Goal: Task Accomplishment & Management: Manage account settings

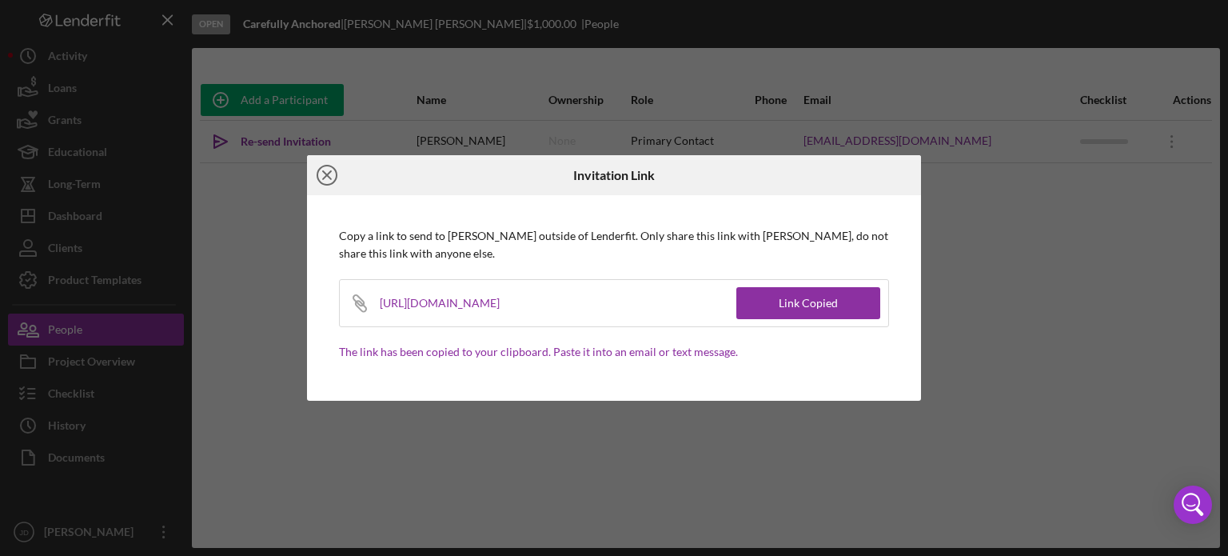
click at [323, 172] on line at bounding box center [327, 175] width 8 height 8
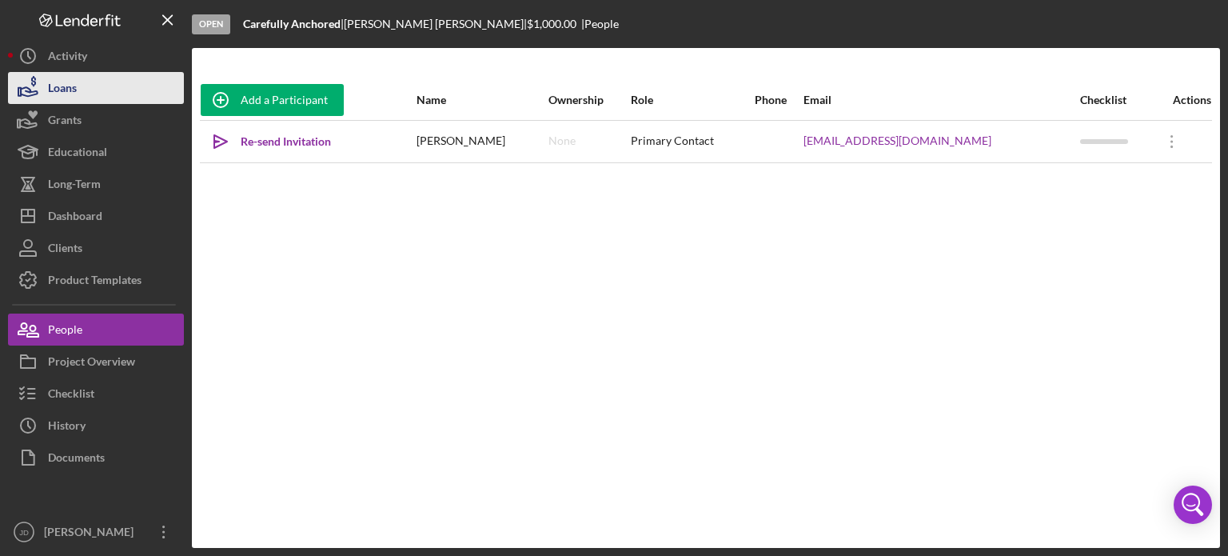
drag, startPoint x: 72, startPoint y: 58, endPoint x: 64, endPoint y: 77, distance: 20.8
click at [72, 57] on div "Activity" at bounding box center [67, 58] width 39 height 36
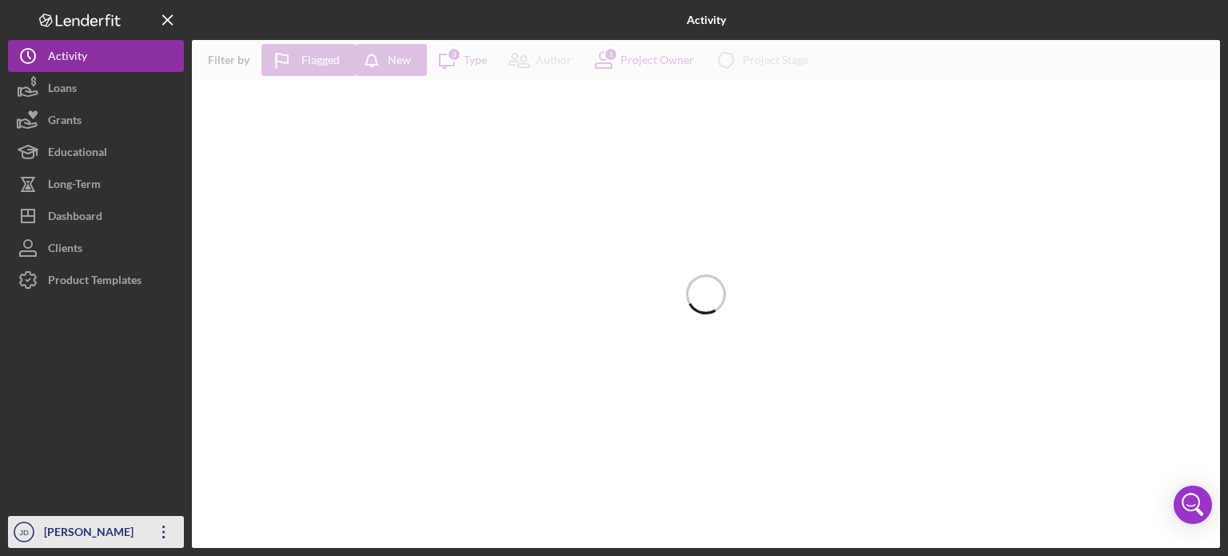
click at [169, 536] on icon "Icon/Overflow" at bounding box center [164, 532] width 40 height 40
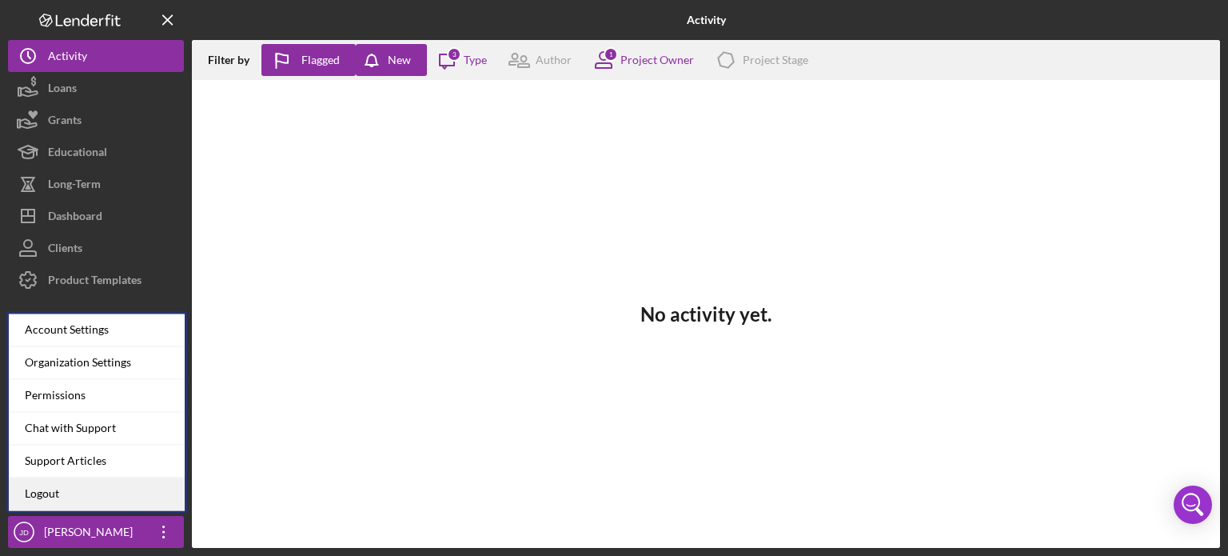
click at [44, 493] on link "Logout" at bounding box center [97, 493] width 176 height 33
